Goal: Task Accomplishment & Management: Manage account settings

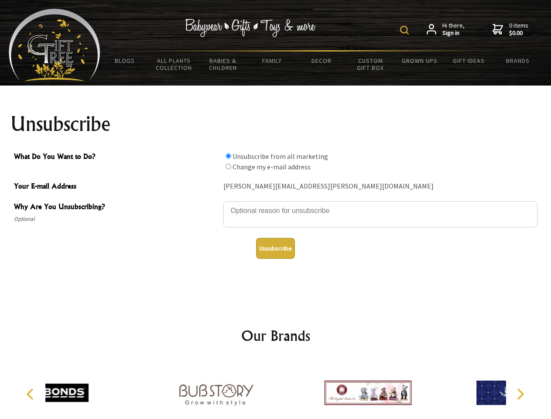
click at [406, 30] on img at bounding box center [404, 30] width 9 height 9
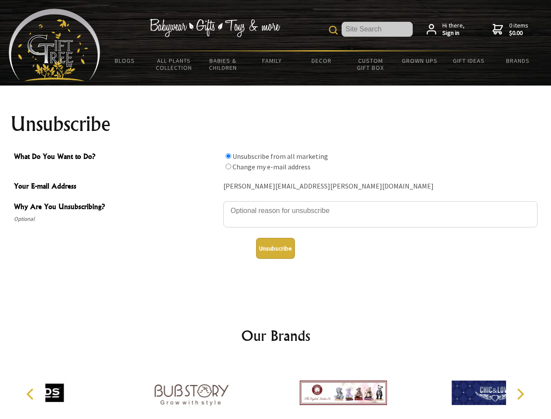
click at [276, 204] on textarea "Why Are You Unsubscribing?" at bounding box center [381, 214] width 314 height 26
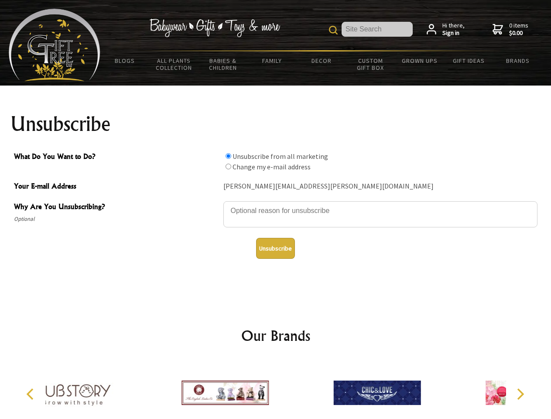
click at [228, 156] on input "What Do You Want to Do?" at bounding box center [229, 156] width 6 height 6
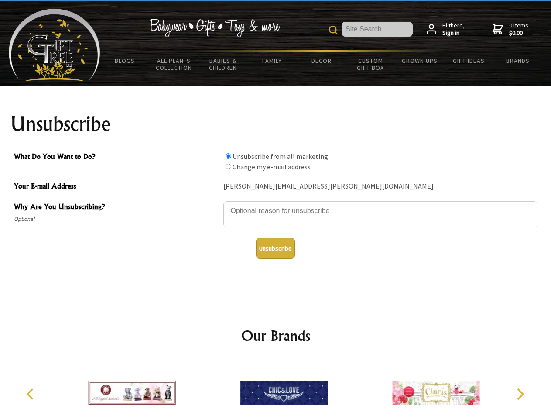
click at [228, 166] on input "What Do You Want to Do?" at bounding box center [229, 167] width 6 height 6
radio input "true"
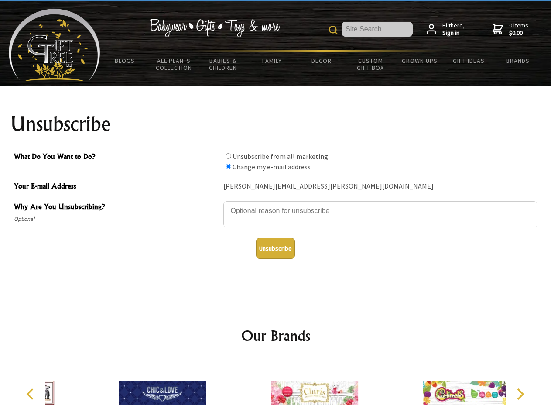
click at [275, 248] on button "Unsubscribe" at bounding box center [275, 248] width 39 height 21
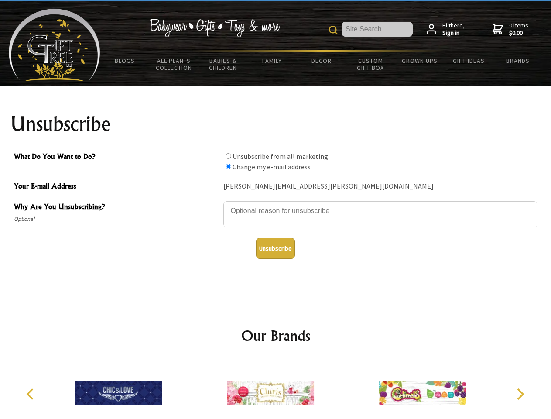
click at [276, 389] on img at bounding box center [270, 392] width 87 height 65
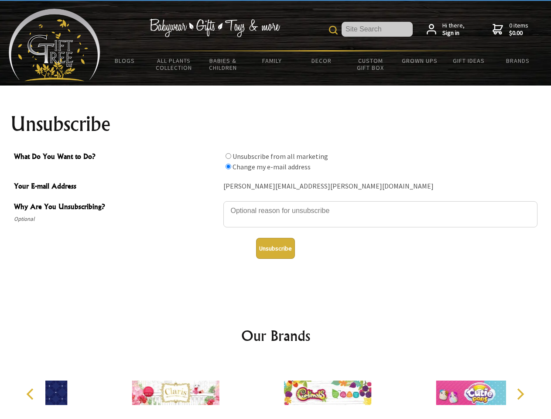
click at [31, 394] on icon "Previous" at bounding box center [30, 394] width 11 height 11
click at [520, 394] on icon "Next" at bounding box center [519, 394] width 11 height 11
